Goal: Information Seeking & Learning: Learn about a topic

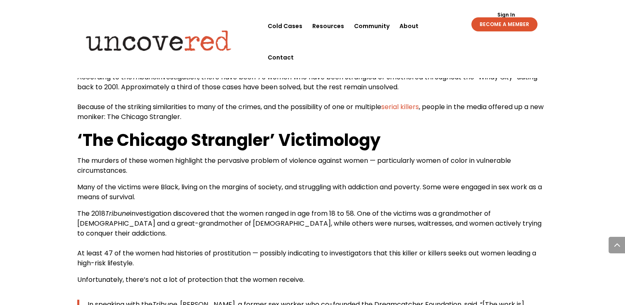
scroll to position [433, 0]
drag, startPoint x: 240, startPoint y: 0, endPoint x: 198, endPoint y: 199, distance: 203.2
click at [198, 199] on p "Many of the victims were Black, living on the margins of society, and strugglin…" at bounding box center [312, 196] width 471 height 26
click at [128, 73] on span "According to the" at bounding box center [104, 78] width 55 height 10
